Goal: Task Accomplishment & Management: Complete application form

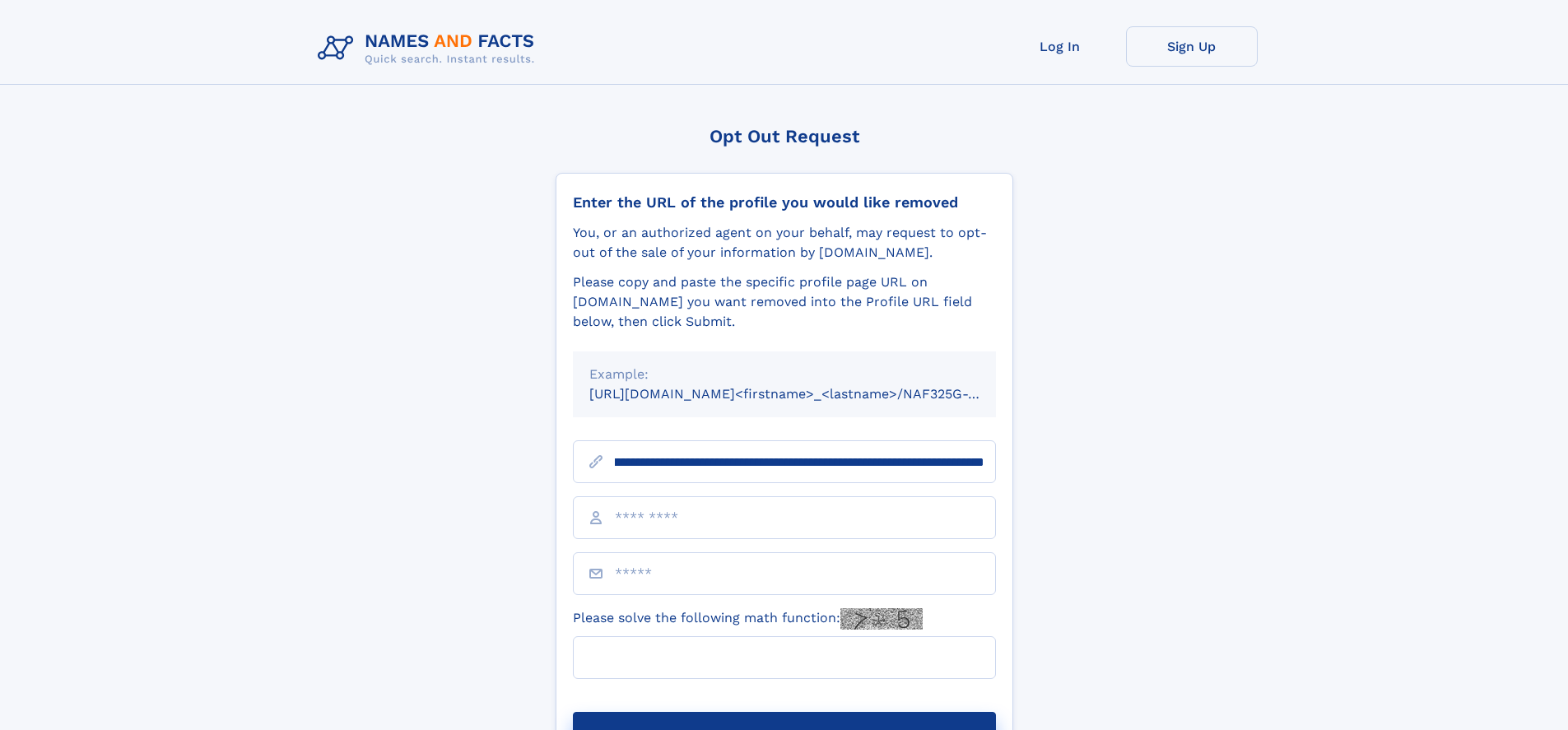
scroll to position [0, 180]
type input "**********"
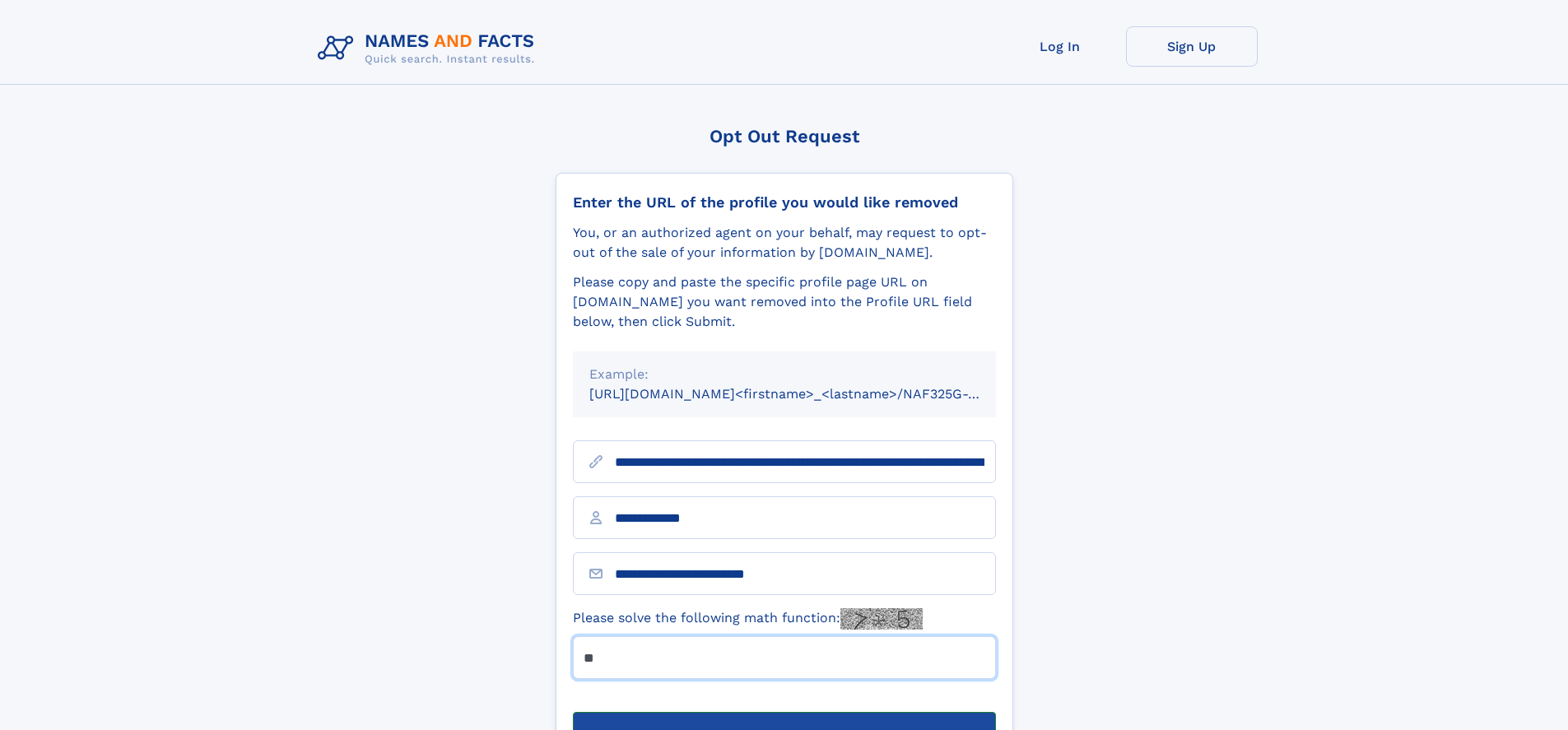
type input "**"
click at [784, 712] on button "Submit Opt Out Request" at bounding box center [785, 738] width 423 height 53
